Goal: Task Accomplishment & Management: Manage account settings

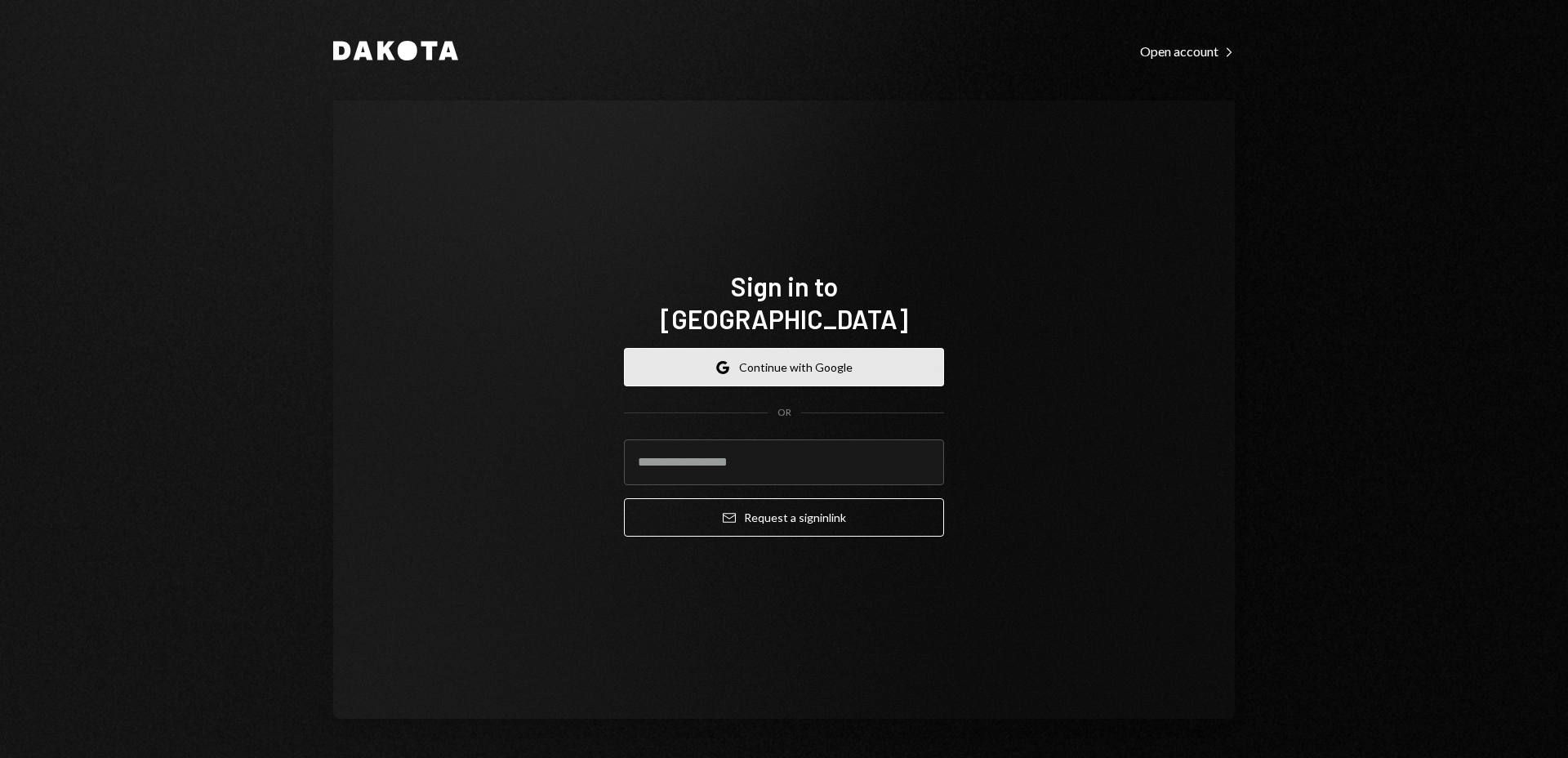
click at [824, 353] on button "Google Continue with Google" at bounding box center [784, 368] width 320 height 39
